Goal: Check status: Check status

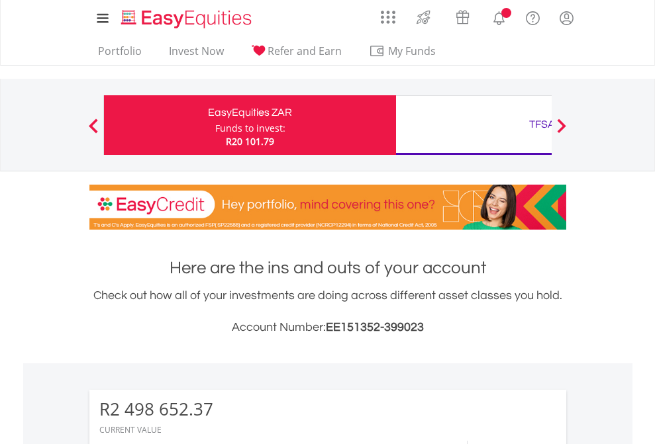
scroll to position [127, 208]
click at [215, 125] on div "Funds to invest:" at bounding box center [250, 128] width 70 height 13
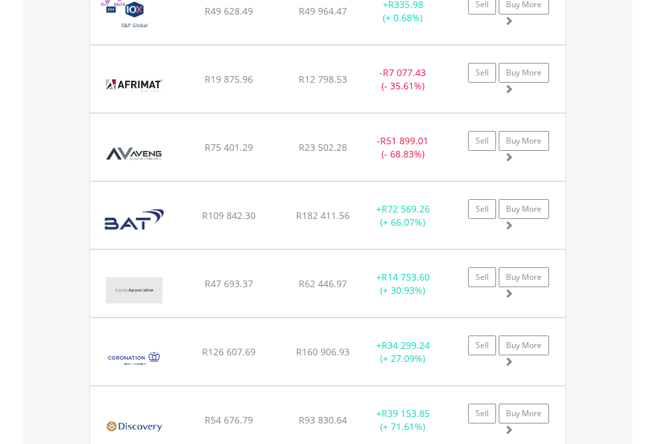
scroll to position [95, 0]
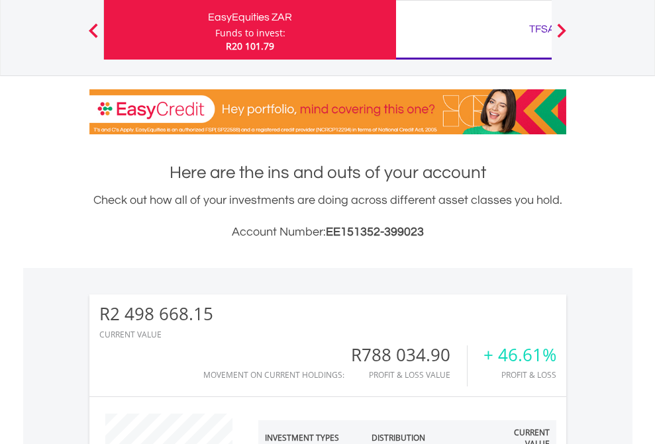
scroll to position [127, 208]
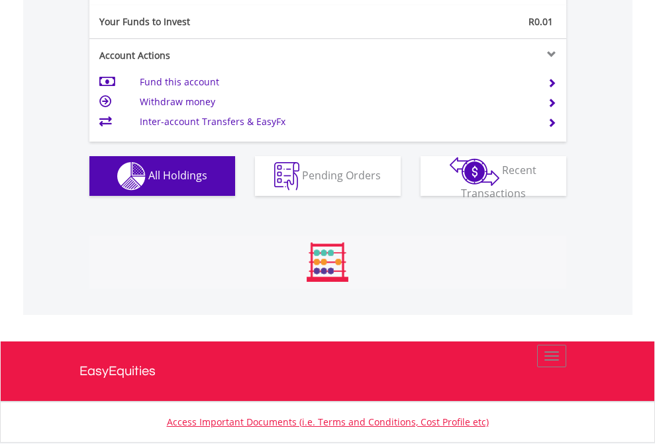
scroll to position [127, 208]
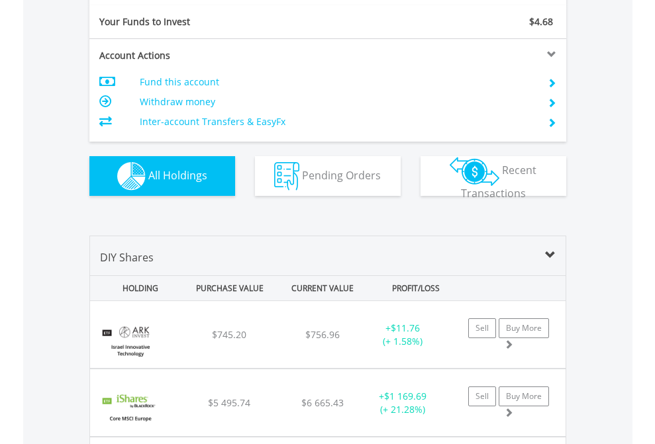
scroll to position [1472, 0]
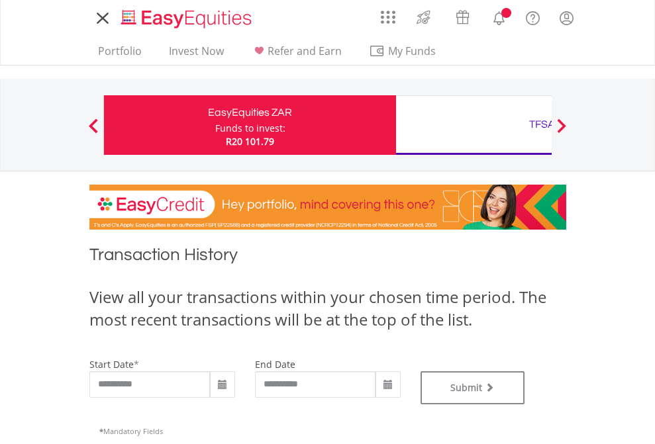
type input "**********"
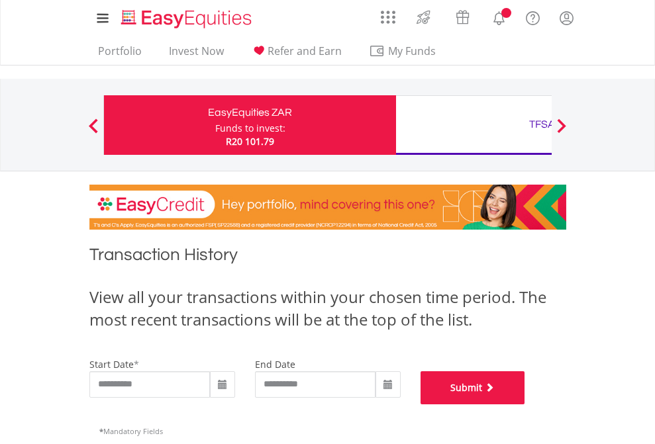
click at [525, 404] on button "Submit" at bounding box center [472, 387] width 105 height 33
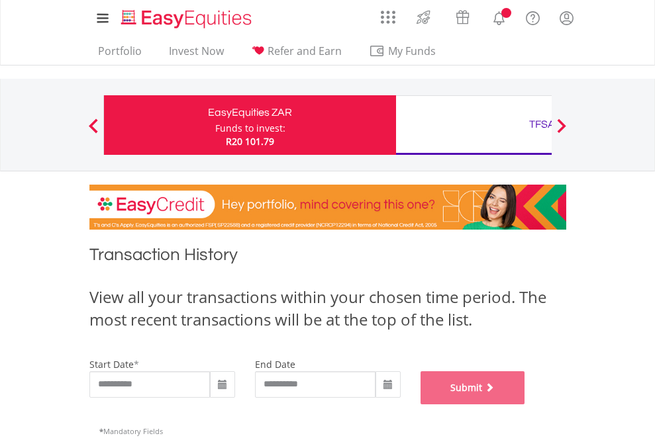
scroll to position [537, 0]
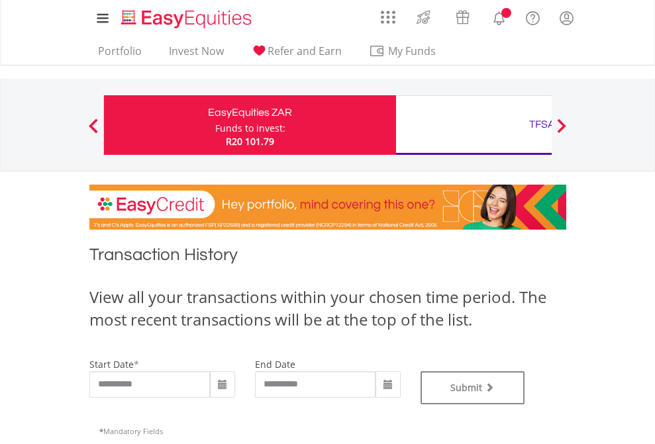
click at [473, 125] on div "TFSA" at bounding box center [542, 124] width 276 height 19
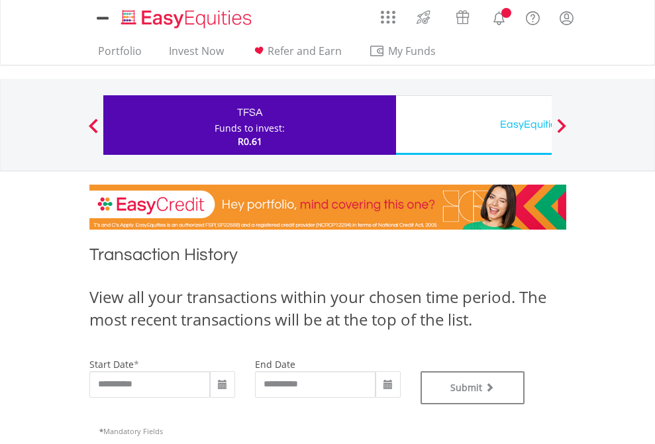
type input "**********"
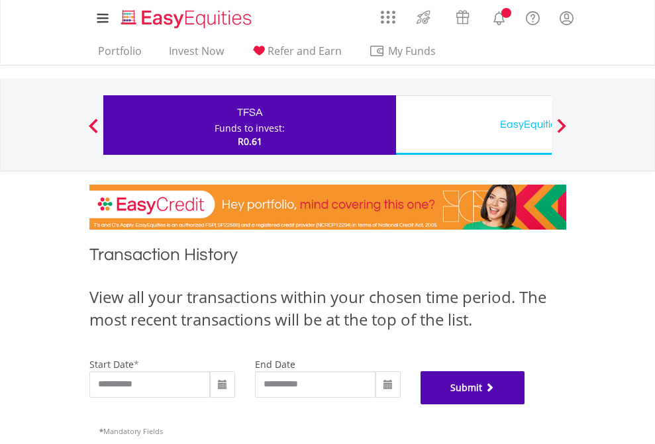
click at [525, 404] on button "Submit" at bounding box center [472, 387] width 105 height 33
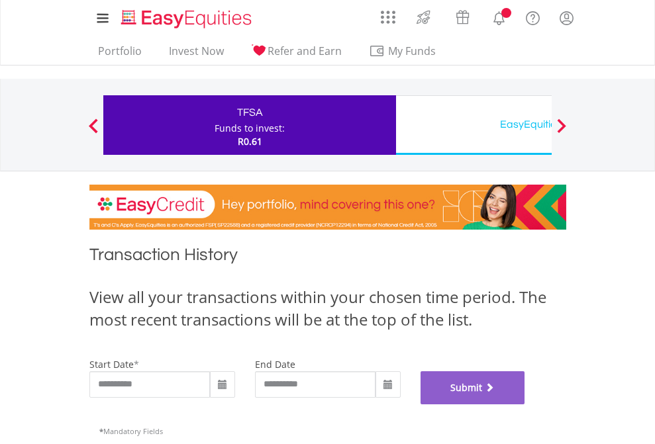
scroll to position [537, 0]
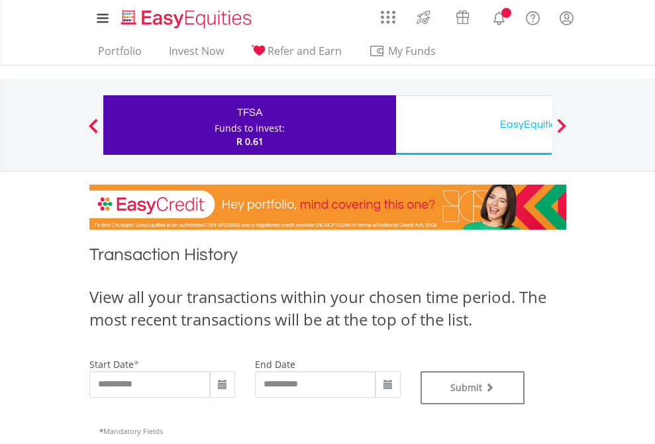
click at [473, 125] on div "EasyEquities USD" at bounding box center [542, 124] width 276 height 19
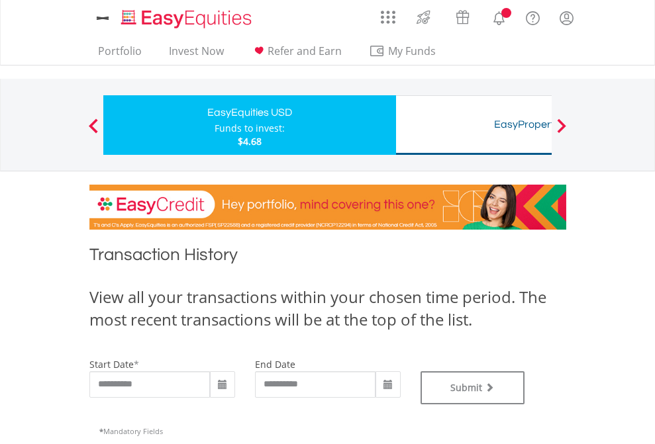
type input "**********"
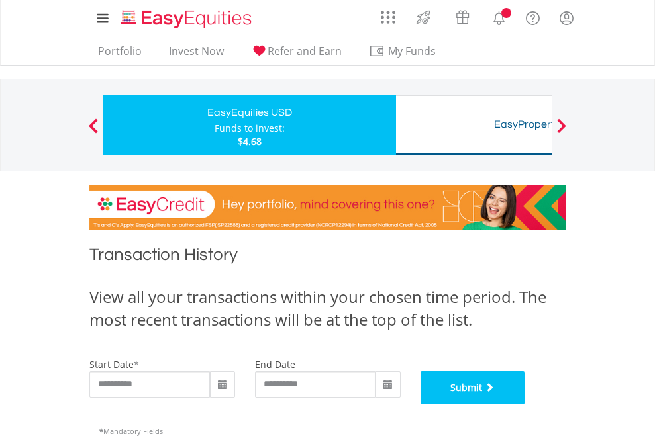
click at [525, 404] on button "Submit" at bounding box center [472, 387] width 105 height 33
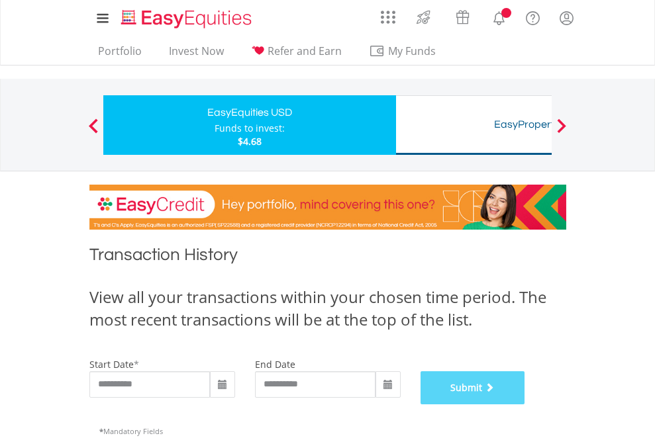
scroll to position [537, 0]
